Goal: Information Seeking & Learning: Learn about a topic

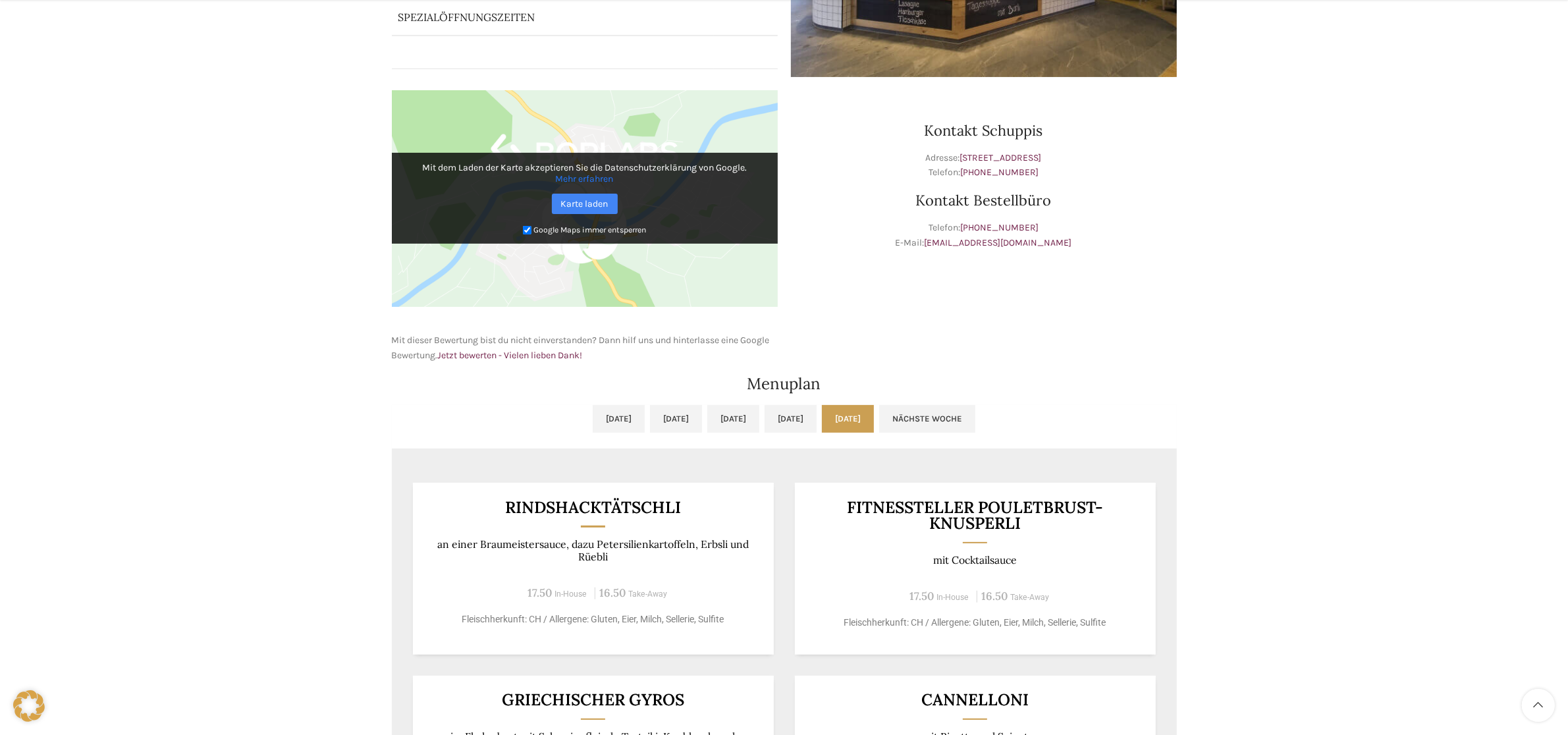
scroll to position [658, 0]
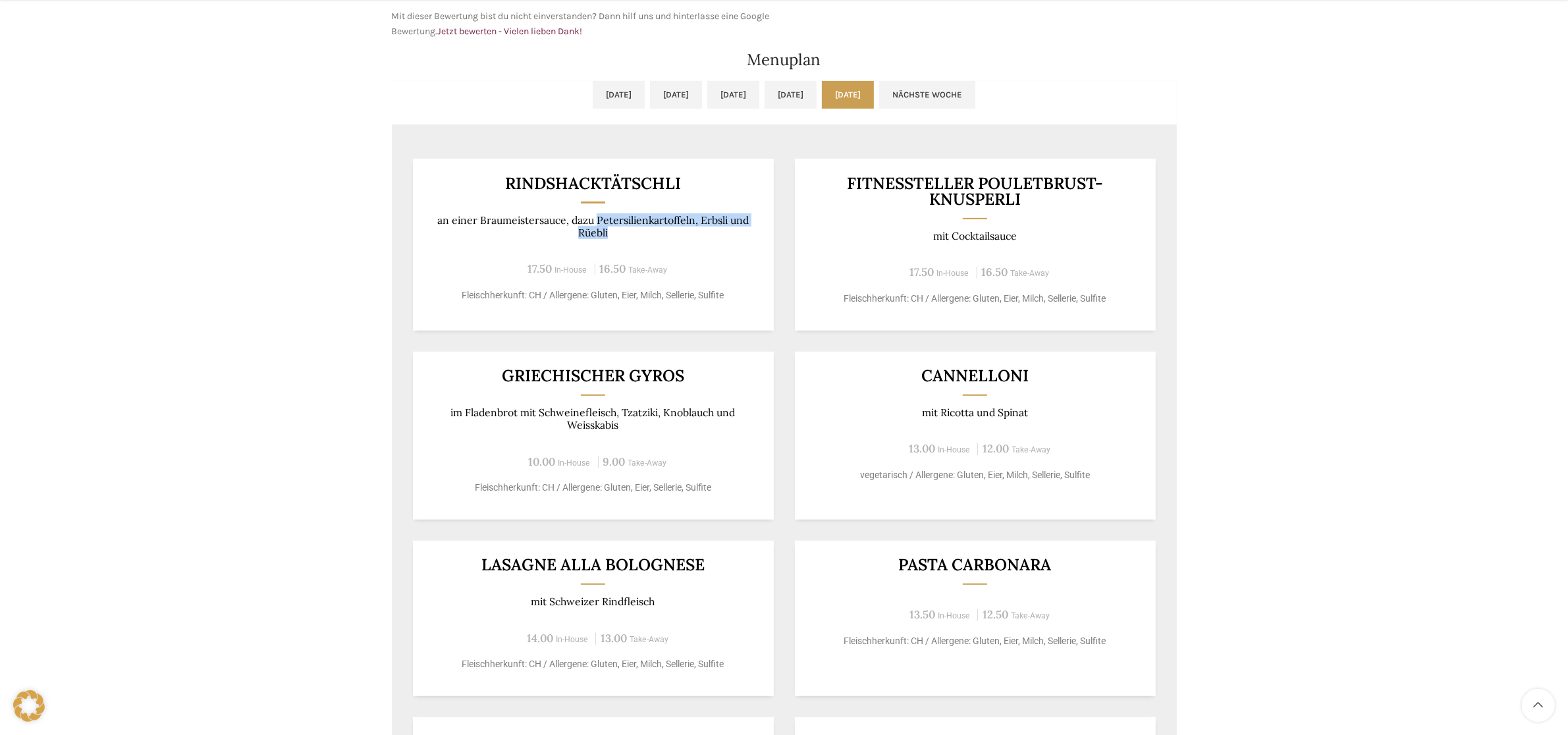
drag, startPoint x: 601, startPoint y: 225, endPoint x: 685, endPoint y: 233, distance: 84.4
click at [653, 230] on p "an einer Braumeistersauce, dazu Petersilienkartoffeln, Erbsli und Rüebli" at bounding box center [593, 226] width 328 height 25
click at [690, 236] on p "an einer Braumeistersauce, dazu Petersilienkartoffeln, Erbsli und Rüebli" at bounding box center [593, 226] width 328 height 25
click at [663, 240] on div "Rindshacktätschli an einer Braumeistersauce, dazu Petersilienkartoffeln, Erbsli…" at bounding box center [593, 244] width 361 height 172
drag, startPoint x: 663, startPoint y: 225, endPoint x: 699, endPoint y: 225, distance: 36.0
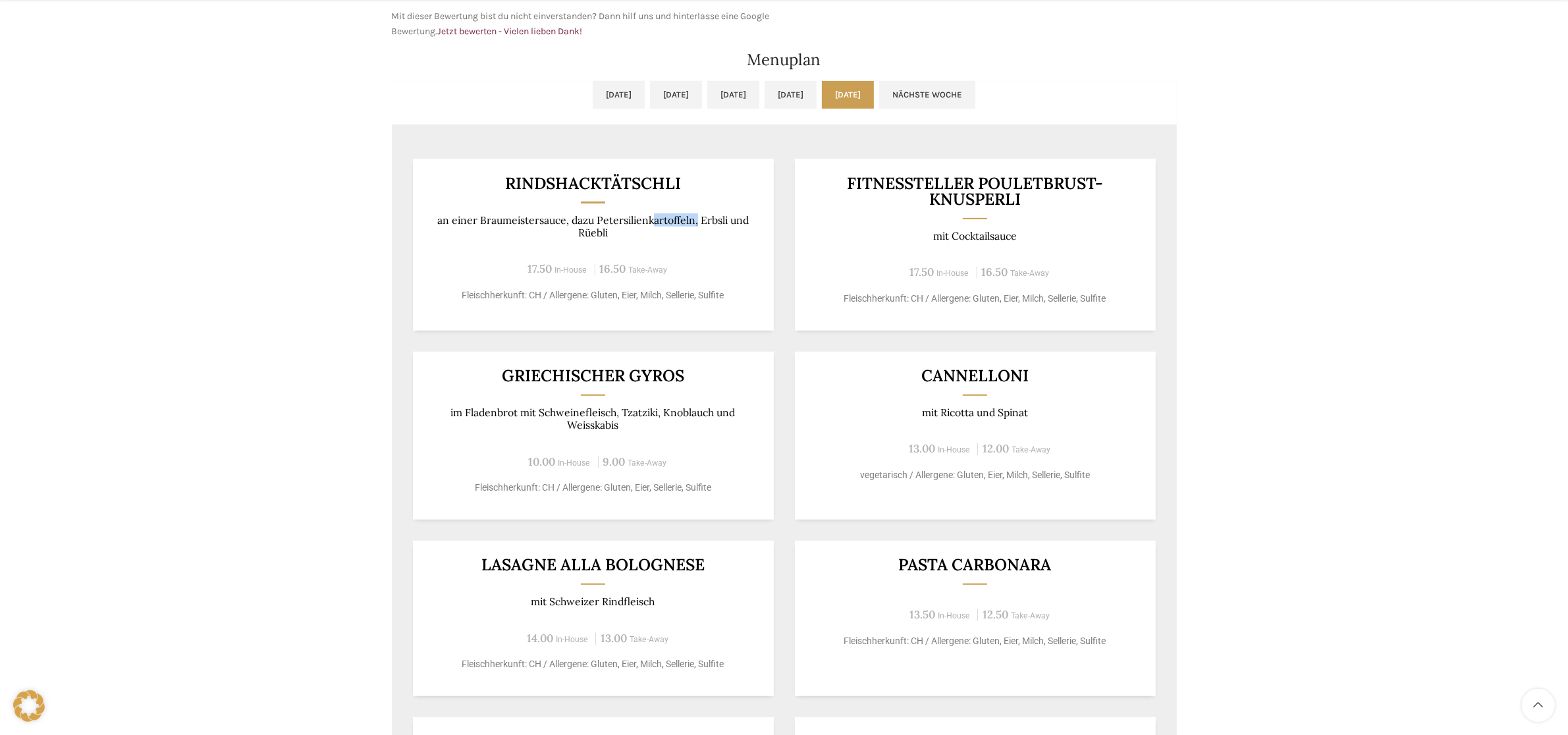
click at [698, 225] on p "an einer Braumeistersauce, dazu Petersilienkartoffeln, Erbsli und Rüebli" at bounding box center [593, 226] width 328 height 25
click at [720, 239] on p "an einer Braumeistersauce, dazu Petersilienkartoffeln, Erbsli und Rüebli" at bounding box center [593, 226] width 328 height 25
drag, startPoint x: 494, startPoint y: 224, endPoint x: 614, endPoint y: 243, distance: 121.5
click at [587, 238] on p "an einer Braumeistersauce, dazu Petersilienkartoffeln, Erbsli und Rüebli" at bounding box center [593, 226] width 328 height 25
click at [733, 271] on div "17.50 In-House 16.50 Take-Away" at bounding box center [593, 269] width 328 height 18
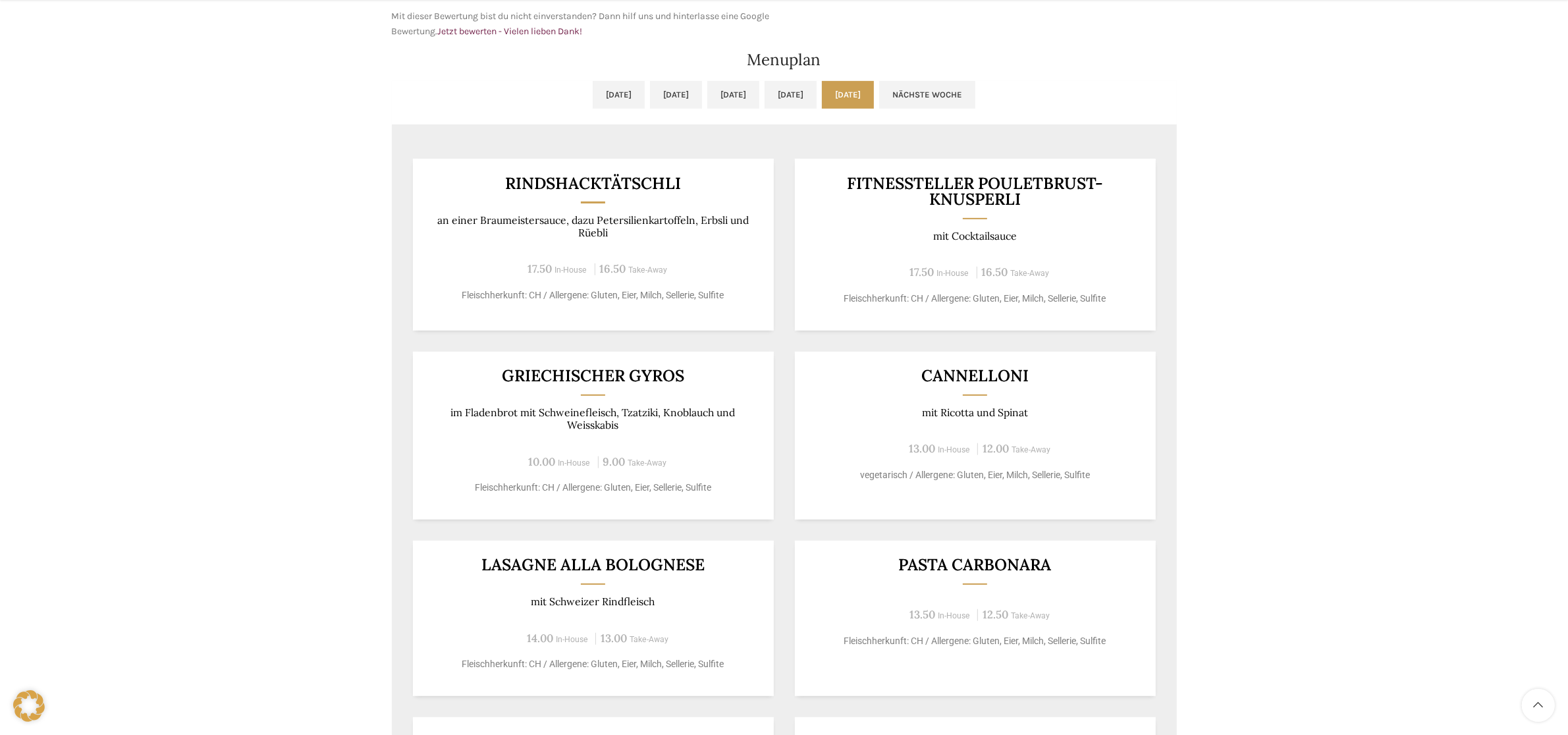
click at [628, 237] on p "an einer Braumeistersauce, dazu Petersilienkartoffeln, Erbsli und Rüebli" at bounding box center [593, 226] width 328 height 25
drag, startPoint x: 485, startPoint y: 219, endPoint x: 631, endPoint y: 232, distance: 146.6
click at [616, 232] on p "an einer Braumeistersauce, dazu Petersilienkartoffeln, Erbsli und Rüebli" at bounding box center [593, 226] width 328 height 25
drag, startPoint x: 565, startPoint y: 189, endPoint x: 683, endPoint y: 195, distance: 118.2
click at [683, 195] on div "Rindshacktätschli an einer Braumeistersauce, dazu Petersilienkartoffeln, Erbsli…" at bounding box center [593, 244] width 361 height 172
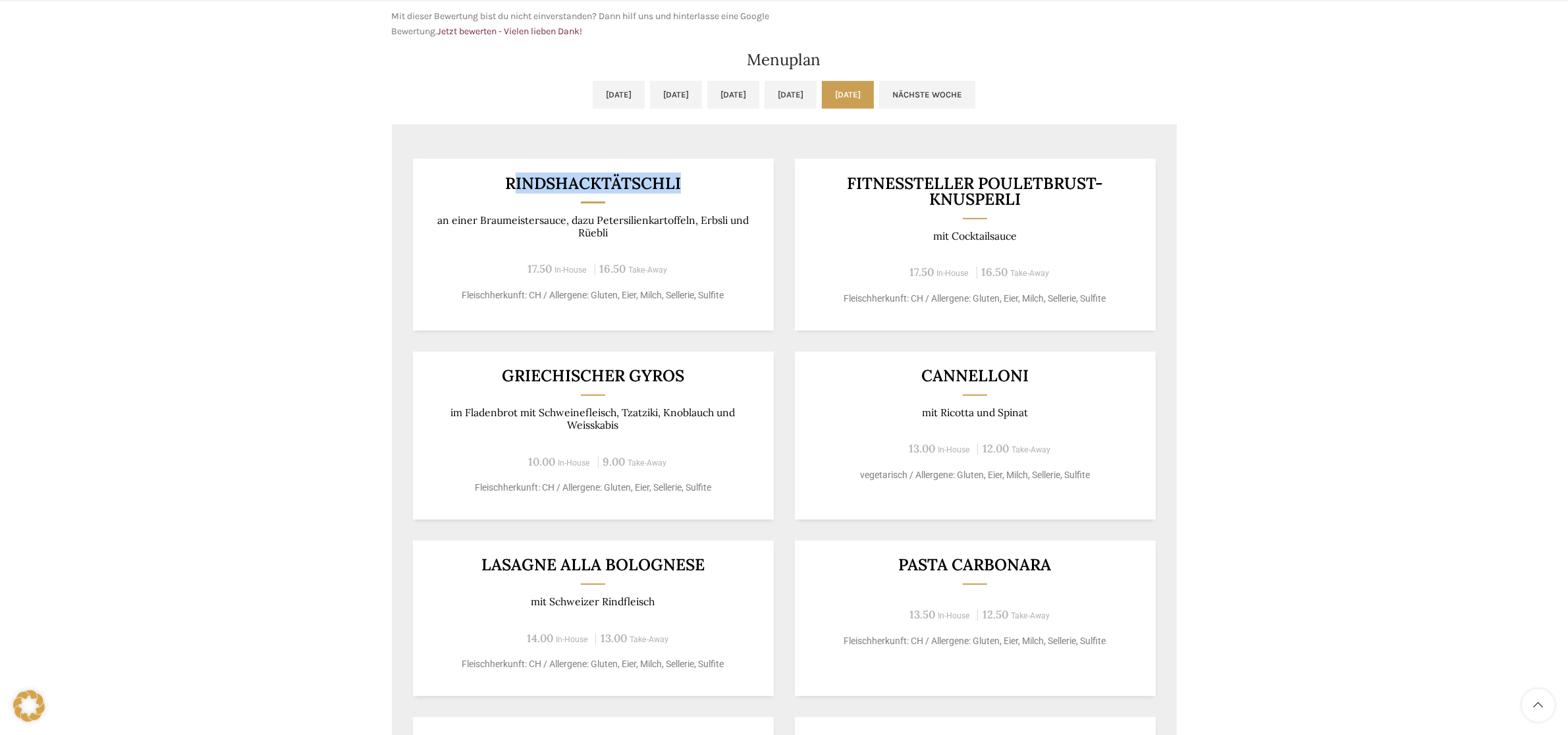
click at [676, 195] on div "Rindshacktätschli an einer Braumeistersauce, dazu Petersilienkartoffeln, Erbsli…" at bounding box center [593, 244] width 361 height 172
drag, startPoint x: 509, startPoint y: 182, endPoint x: 702, endPoint y: 185, distance: 193.0
click at [702, 185] on h3 "Rindshacktätschli" at bounding box center [593, 183] width 328 height 16
copy h3 "Rindshacktätschli"
